Goal: Task Accomplishment & Management: Manage account settings

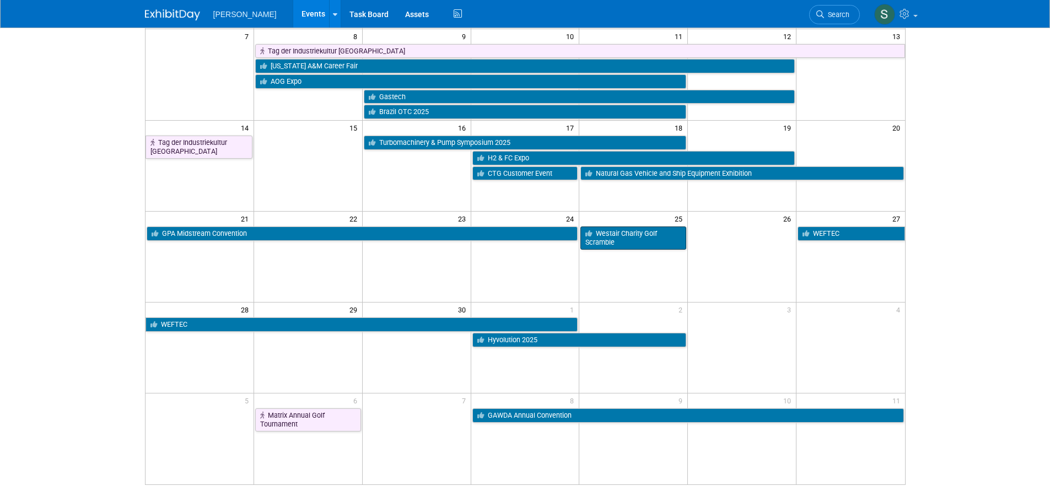
scroll to position [165, 0]
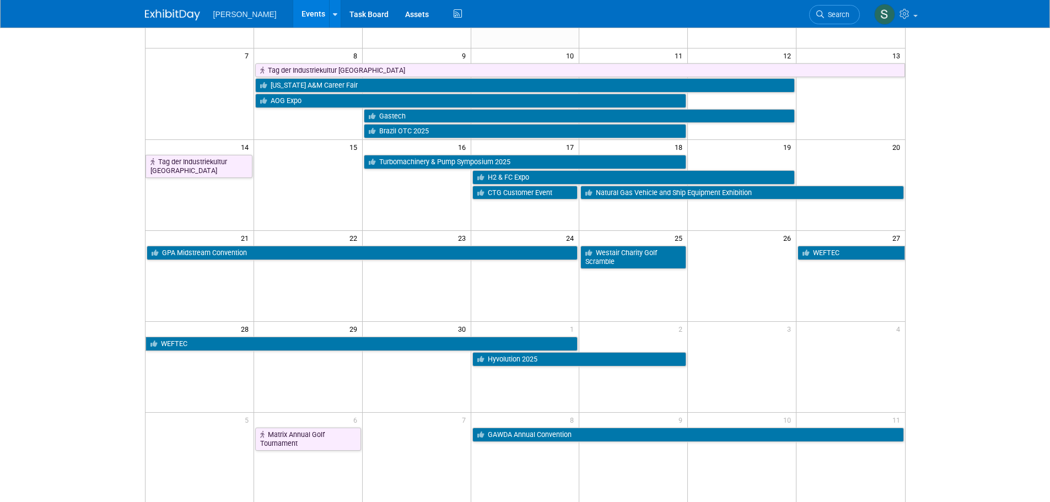
click at [603, 273] on td at bounding box center [633, 276] width 109 height 91
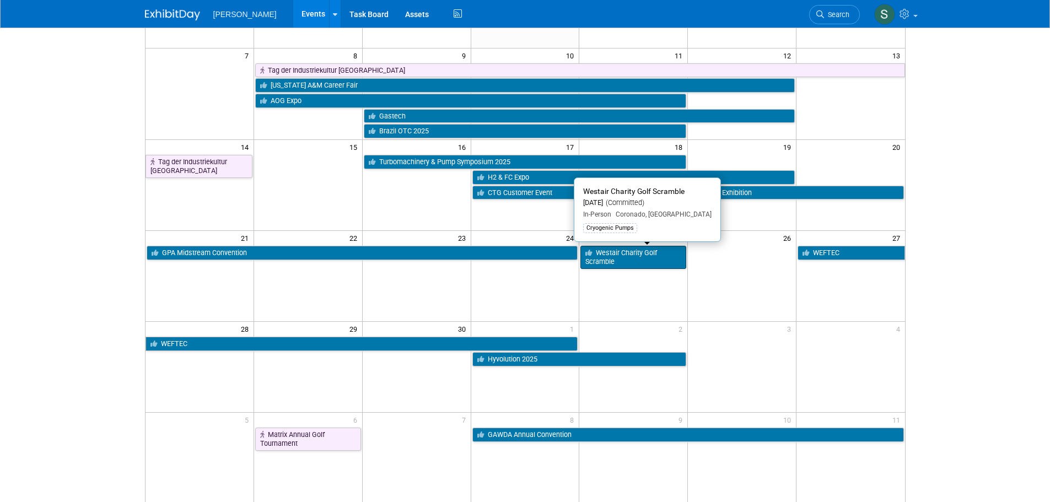
click at [603, 267] on link "Westair Charity Golf Scramble" at bounding box center [633, 257] width 106 height 23
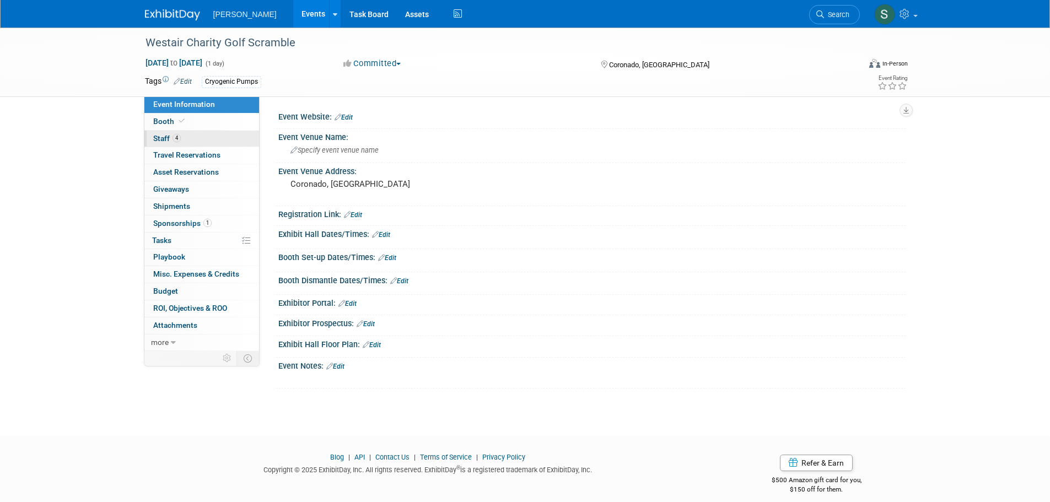
click at [177, 143] on link "4 Staff 4" at bounding box center [201, 139] width 115 height 17
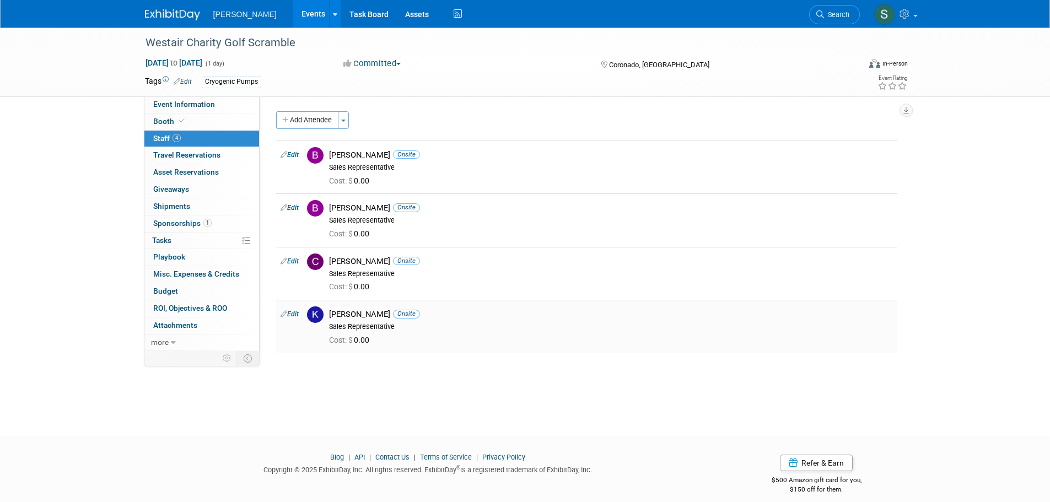
click at [295, 312] on link "Edit" at bounding box center [290, 314] width 18 height 8
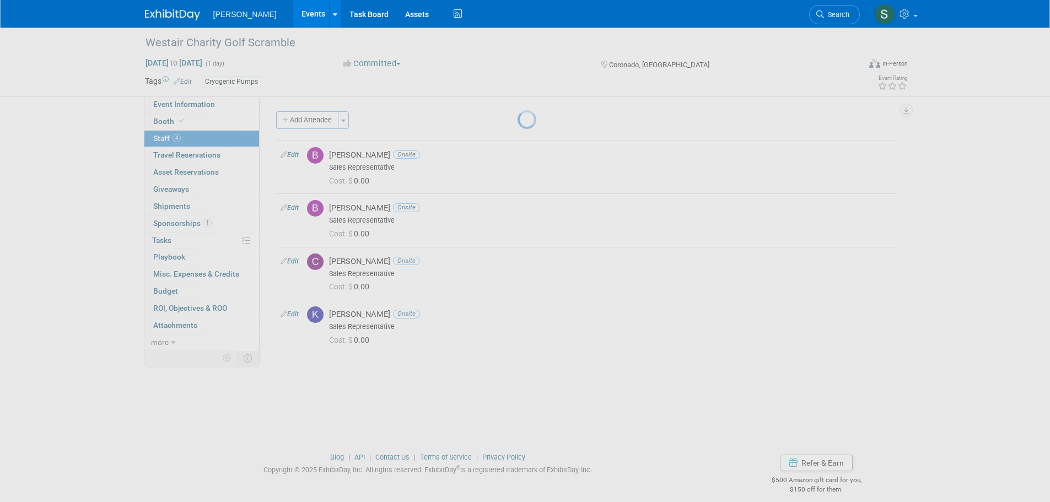
select select "5d106654-0d62-41e6-a259-f559eb201223"
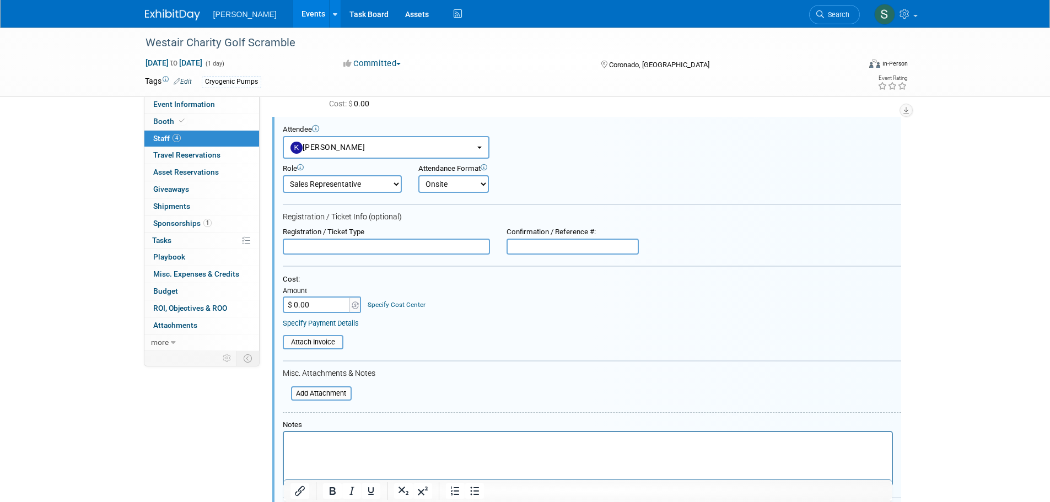
scroll to position [340, 0]
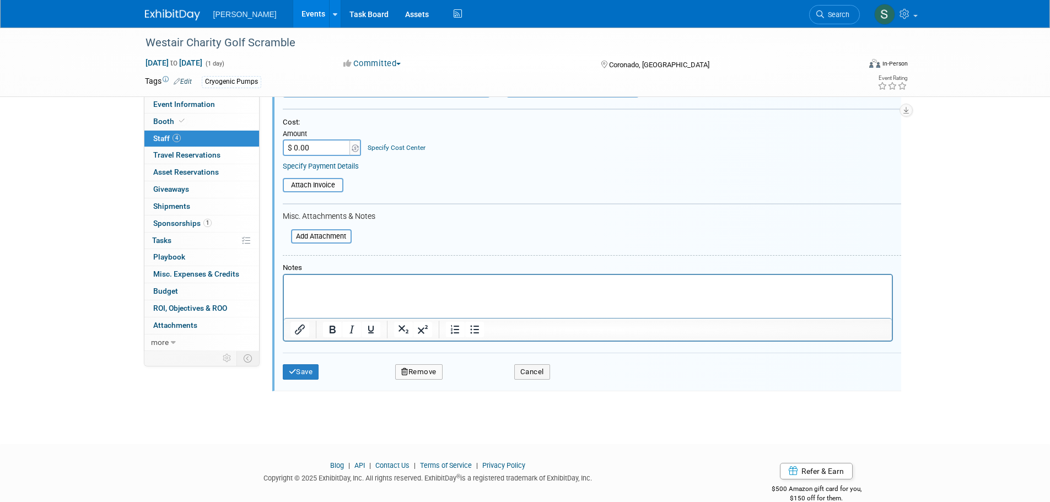
click at [425, 373] on button "Remove" at bounding box center [418, 371] width 47 height 15
click at [484, 375] on link "Yes" at bounding box center [479, 382] width 32 height 18
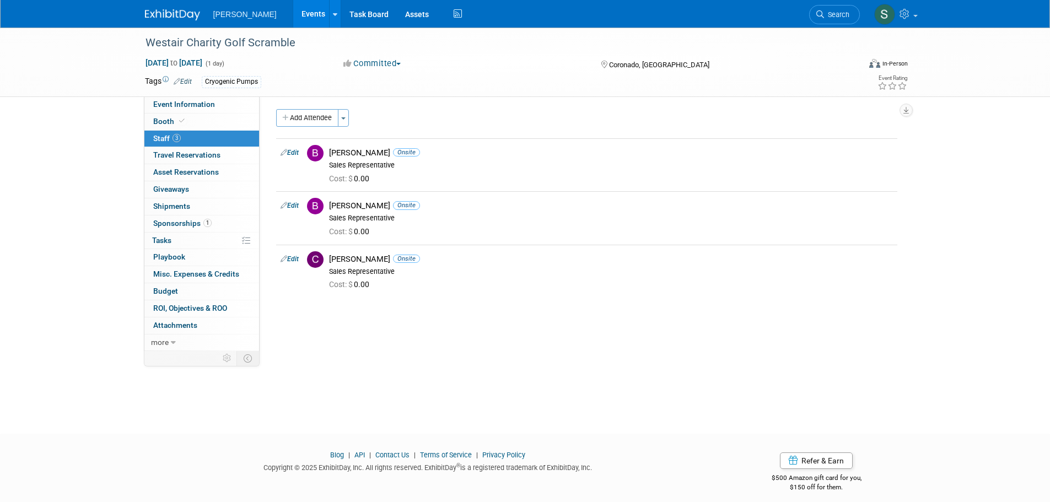
scroll to position [0, 0]
